Goal: Task Accomplishment & Management: Manage account settings

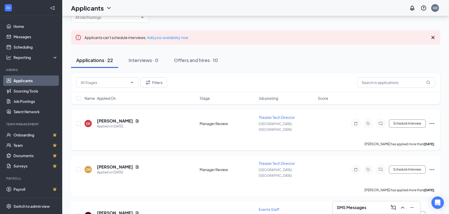
scroll to position [23, 0]
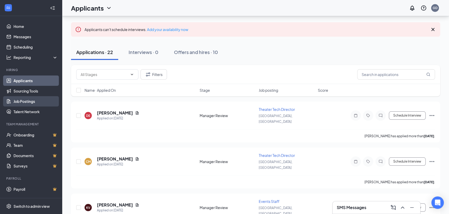
click at [45, 106] on link "Job Postings" at bounding box center [35, 101] width 44 height 10
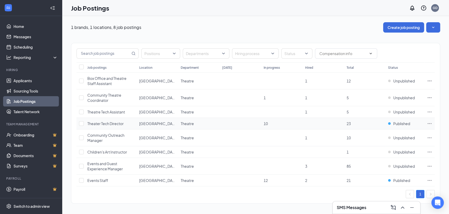
click at [434, 126] on td at bounding box center [429, 124] width 10 height 12
click at [431, 125] on icon "Ellipses" at bounding box center [429, 123] width 5 height 5
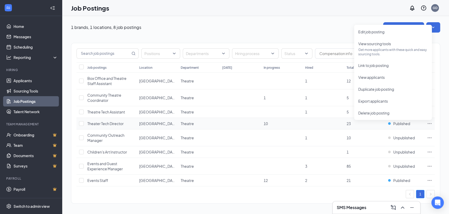
click at [84, 124] on tr "Theater Tech Director [GEOGRAPHIC_DATA], [GEOGRAPHIC_DATA] 10 23 Published" at bounding box center [255, 124] width 358 height 12
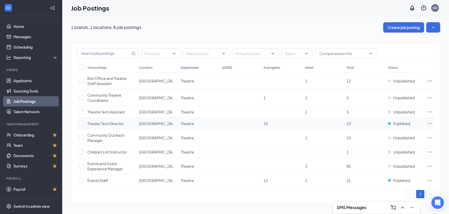
click at [78, 122] on td at bounding box center [80, 124] width 8 height 12
click at [82, 121] on input "checkbox" at bounding box center [81, 123] width 5 height 5
checkbox input "true"
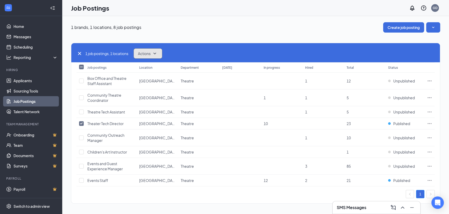
click at [151, 50] on button "Actions" at bounding box center [147, 53] width 29 height 10
click at [143, 68] on span "Edit" at bounding box center [142, 67] width 7 height 5
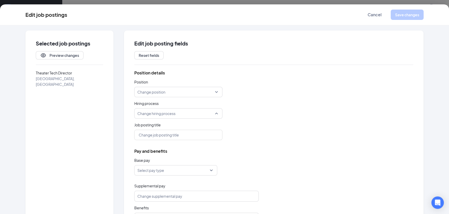
click at [214, 115] on div "Change hiring process" at bounding box center [178, 114] width 88 height 10
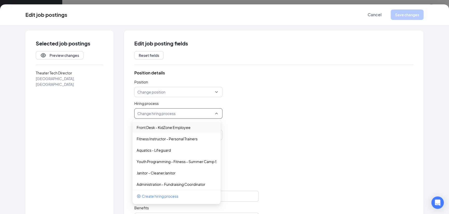
click at [214, 115] on div "Change hiring process" at bounding box center [178, 114] width 88 height 10
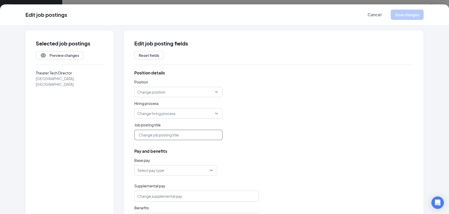
click at [209, 133] on input "text" at bounding box center [178, 135] width 88 height 10
drag, startPoint x: 317, startPoint y: 90, endPoint x: 358, endPoint y: 56, distance: 54.1
click at [318, 88] on div "Position details Position Change position Hiring process Change hiring process …" at bounding box center [273, 147] width 279 height 154
click at [365, 17] on button "Cancel" at bounding box center [374, 15] width 26 height 10
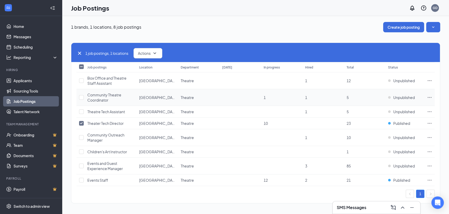
scroll to position [1, 0]
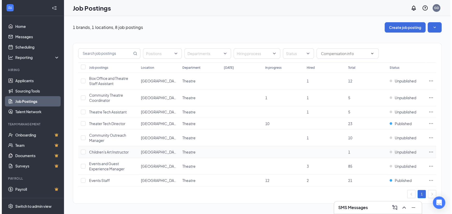
scroll to position [1, 0]
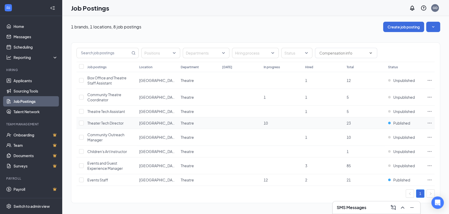
click at [432, 121] on td at bounding box center [429, 124] width 10 height 12
click at [430, 122] on icon "Ellipses" at bounding box center [429, 123] width 5 height 5
drag, startPoint x: 289, startPoint y: 33, endPoint x: 409, endPoint y: 28, distance: 120.3
click at [289, 33] on div "Positions Departments Hiring process Status Job postings Location Department To…" at bounding box center [255, 120] width 369 height 177
click at [433, 29] on button "button" at bounding box center [433, 27] width 14 height 10
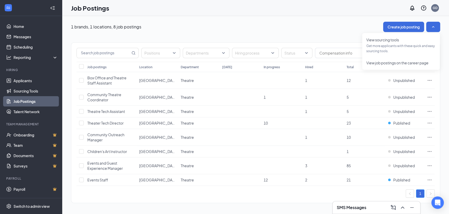
click at [319, 26] on div "1 brands, 1 locations, 8 job postings Create job posting" at bounding box center [255, 27] width 369 height 10
click at [394, 82] on span "Unpublished" at bounding box center [404, 80] width 22 height 5
click at [403, 123] on span "Published" at bounding box center [401, 123] width 17 height 5
click at [402, 123] on span "Published" at bounding box center [401, 123] width 17 height 5
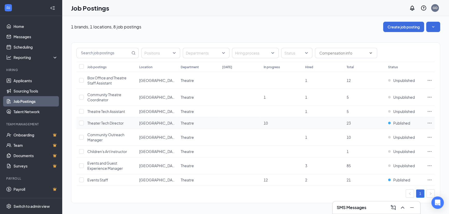
click at [432, 122] on td at bounding box center [429, 124] width 10 height 12
click at [66, 121] on div "1 brands, 1 locations, 8 job postings Create job posting Positions Departments …" at bounding box center [255, 115] width 386 height 199
click at [80, 124] on input "checkbox" at bounding box center [81, 123] width 5 height 5
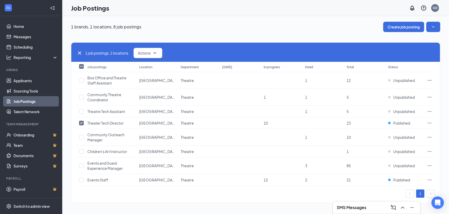
click at [154, 46] on div "1 job postings, 1 locations Actions" at bounding box center [255, 52] width 368 height 19
click at [153, 50] on icon "SmallChevronDown" at bounding box center [155, 53] width 6 height 6
click at [167, 70] on div "Edit" at bounding box center [157, 66] width 45 height 11
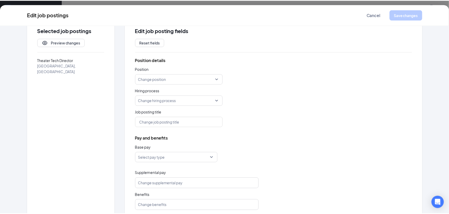
scroll to position [25, 0]
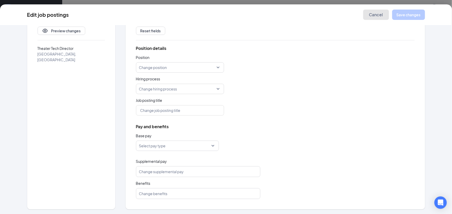
click at [375, 15] on span "Cancel" at bounding box center [376, 14] width 14 height 5
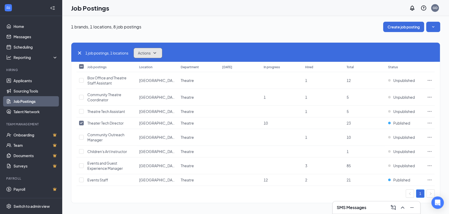
click at [150, 52] on span "Actions" at bounding box center [144, 53] width 13 height 5
click at [152, 77] on span "Duplicate" at bounding box center [147, 78] width 16 height 5
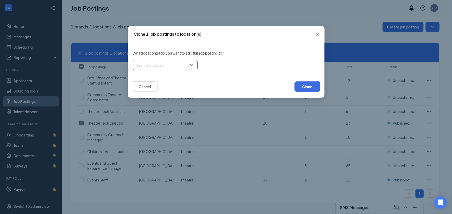
click at [191, 65] on div at bounding box center [163, 65] width 55 height 8
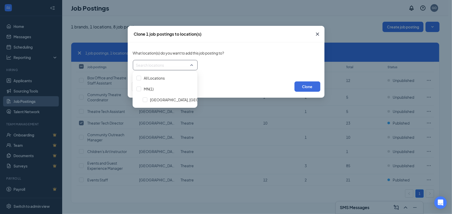
drag, startPoint x: 264, startPoint y: 54, endPoint x: 269, endPoint y: 52, distance: 5.6
click at [265, 54] on div "What location(s) do you want to add this job posting to?" at bounding box center [226, 53] width 187 height 11
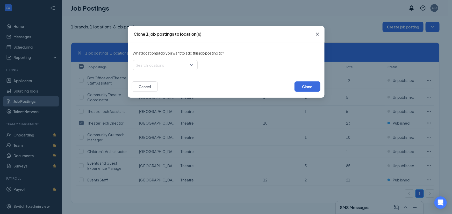
click at [319, 33] on icon "Cross" at bounding box center [317, 34] width 6 height 6
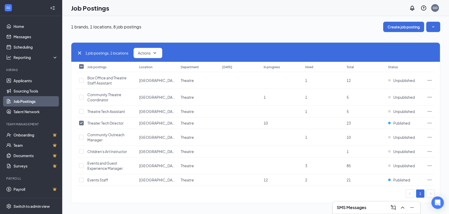
click at [77, 51] on icon "Cross" at bounding box center [79, 53] width 6 height 6
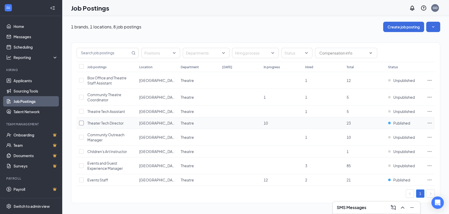
click at [83, 121] on input "checkbox" at bounding box center [81, 123] width 5 height 5
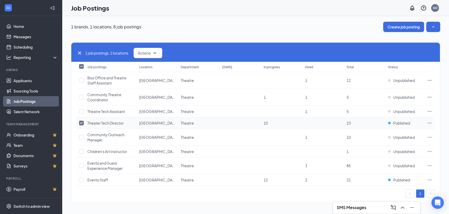
click at [425, 123] on td at bounding box center [429, 124] width 10 height 12
click at [431, 123] on icon "Ellipses" at bounding box center [429, 123] width 4 height 1
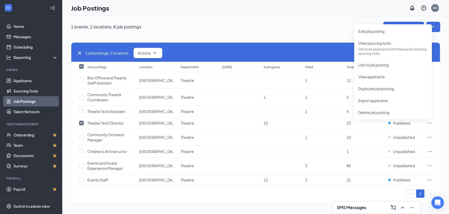
click at [332, 28] on div "1 brands, 1 locations, 8 job postings Create job posting" at bounding box center [255, 27] width 369 height 10
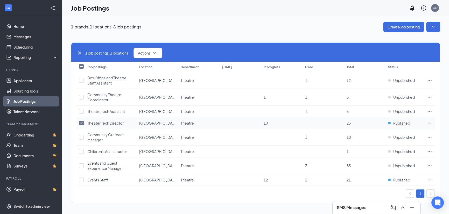
click at [433, 123] on td at bounding box center [429, 124] width 10 height 12
click at [428, 124] on icon "Ellipses" at bounding box center [429, 123] width 5 height 5
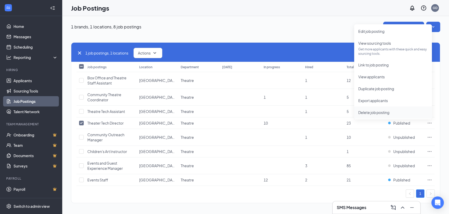
click at [369, 109] on li "Delete job posting" at bounding box center [393, 113] width 78 height 12
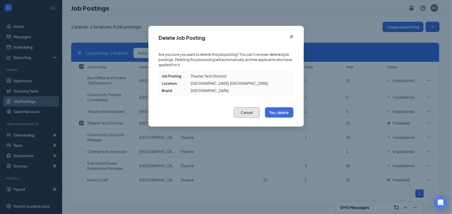
click at [248, 109] on button "Cancel" at bounding box center [247, 113] width 26 height 10
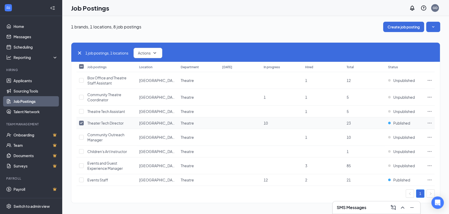
click at [78, 122] on td at bounding box center [80, 124] width 8 height 12
click at [82, 122] on input "checkbox" at bounding box center [81, 123] width 5 height 5
checkbox input "false"
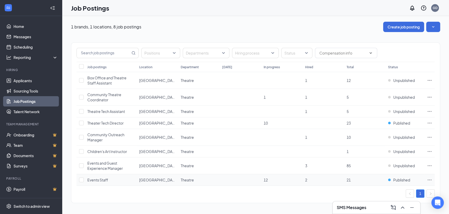
click at [429, 181] on icon "Ellipses" at bounding box center [429, 180] width 5 height 5
click at [243, 191] on div "1" at bounding box center [255, 194] width 358 height 8
click at [430, 121] on td at bounding box center [429, 124] width 10 height 12
click at [427, 126] on td at bounding box center [429, 124] width 10 height 12
click at [427, 122] on icon "Ellipses" at bounding box center [429, 123] width 5 height 5
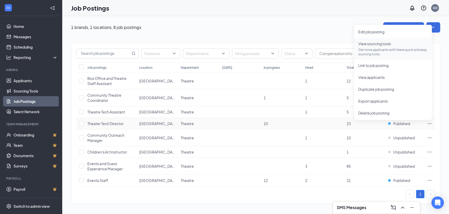
click at [369, 44] on span "View sourcing tools" at bounding box center [374, 43] width 33 height 5
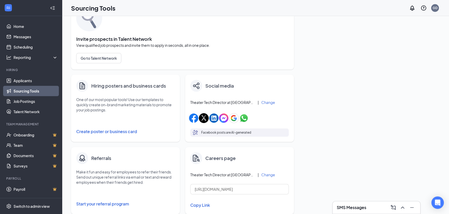
scroll to position [117, 0]
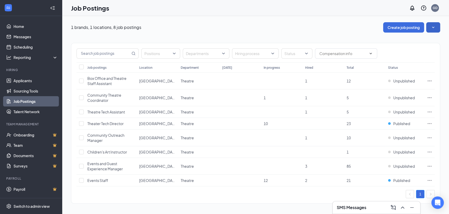
click at [432, 28] on icon "SmallChevronDown" at bounding box center [432, 27] width 5 height 5
click at [403, 122] on span "Published" at bounding box center [401, 123] width 17 height 5
click at [431, 121] on icon "Ellipses" at bounding box center [429, 123] width 5 height 5
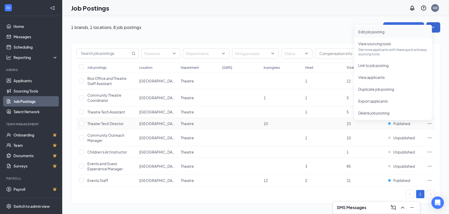
click at [367, 30] on span "Edit job posting" at bounding box center [371, 32] width 26 height 5
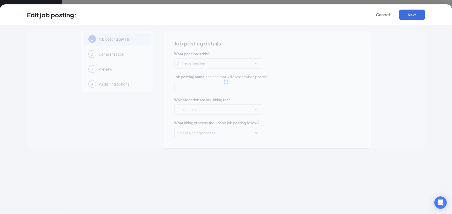
type input "Theater Tech Director"
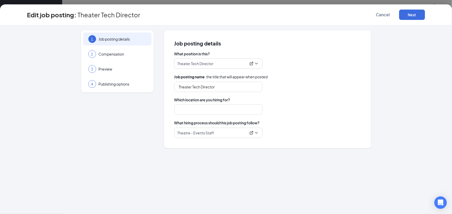
type input "[GEOGRAPHIC_DATA], [GEOGRAPHIC_DATA]"
click at [103, 78] on div "4 Publishing options" at bounding box center [117, 84] width 68 height 13
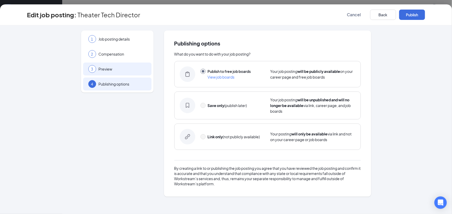
click at [134, 73] on div "3 Preview" at bounding box center [117, 69] width 68 height 13
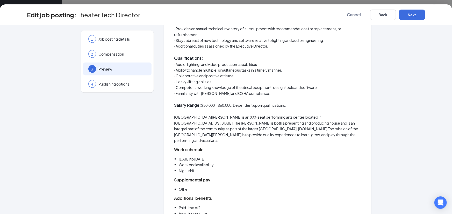
click at [215, 156] on li "Monday to Friday" at bounding box center [270, 159] width 182 height 6
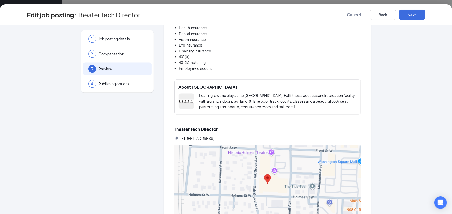
scroll to position [534, 0]
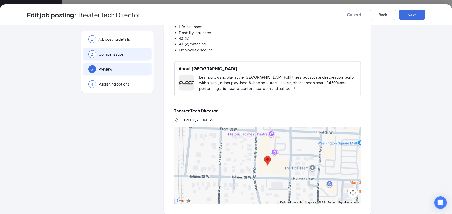
click at [148, 59] on div "2 Compensation" at bounding box center [117, 54] width 68 height 13
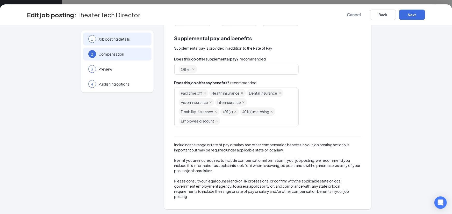
click at [125, 39] on span "Job posting details" at bounding box center [123, 39] width 48 height 5
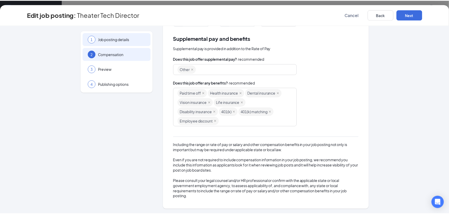
scroll to position [0, 0]
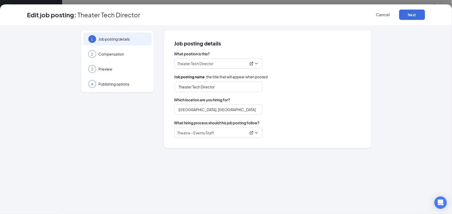
drag, startPoint x: 122, startPoint y: 176, endPoint x: 125, endPoint y: 161, distance: 15.6
click at [122, 175] on div "1 Job posting details 2 Compensation 3 Preview 4 Publishing options Job posting…" at bounding box center [226, 119] width 452 height 189
click at [127, 84] on span "Publishing options" at bounding box center [123, 84] width 48 height 5
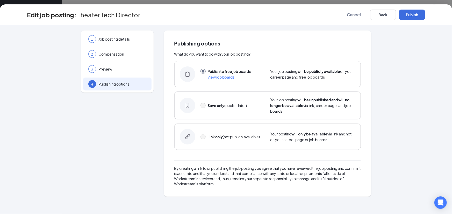
click at [207, 138] on div "Link only (not publicly available)" at bounding box center [232, 137] width 65 height 6
click at [389, 15] on button "Back" at bounding box center [383, 15] width 26 height 10
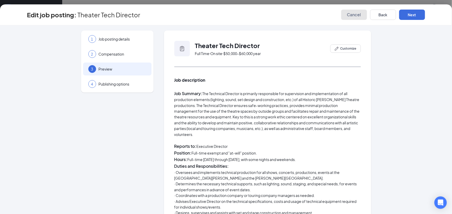
click at [355, 12] on button "Cancel" at bounding box center [354, 15] width 26 height 10
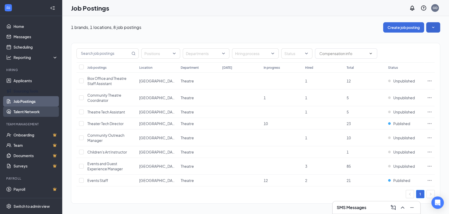
scroll to position [1, 0]
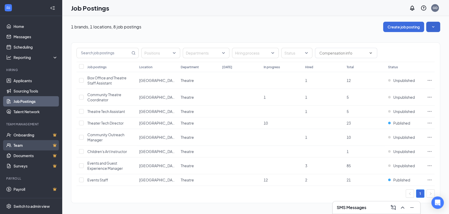
click at [19, 144] on link "Team" at bounding box center [35, 145] width 44 height 10
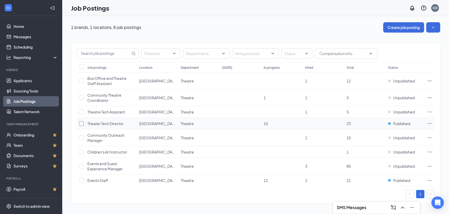
click at [82, 124] on input "checkbox" at bounding box center [81, 123] width 5 height 5
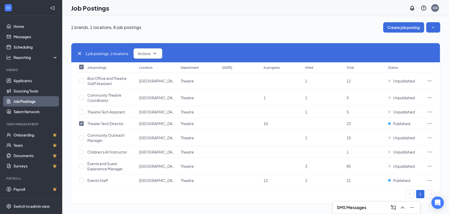
scroll to position [1, 0]
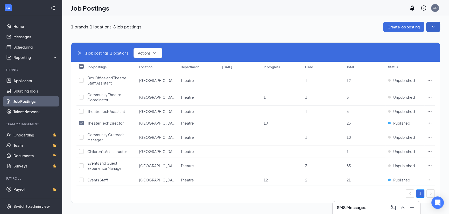
click at [433, 24] on icon "SmallChevronDown" at bounding box center [432, 26] width 5 height 5
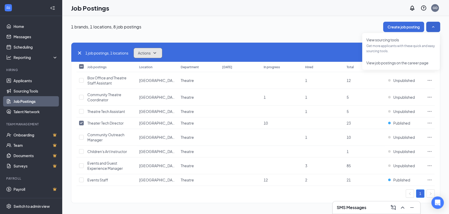
click at [152, 49] on button "Actions" at bounding box center [147, 53] width 29 height 10
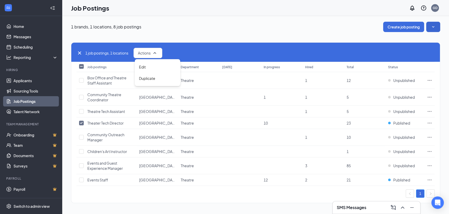
click at [174, 199] on div "1 job postings, 1 locations Actions Job postings Location Department Today In p…" at bounding box center [255, 122] width 369 height 161
click at [77, 54] on icon "Cross" at bounding box center [79, 53] width 6 height 6
checkbox input "false"
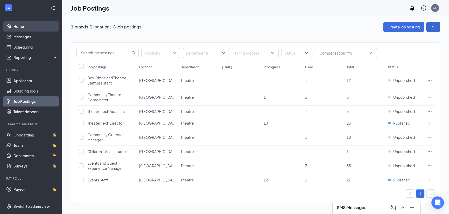
click at [36, 26] on link "Home" at bounding box center [35, 26] width 44 height 10
